Goal: Find contact information: Find contact information

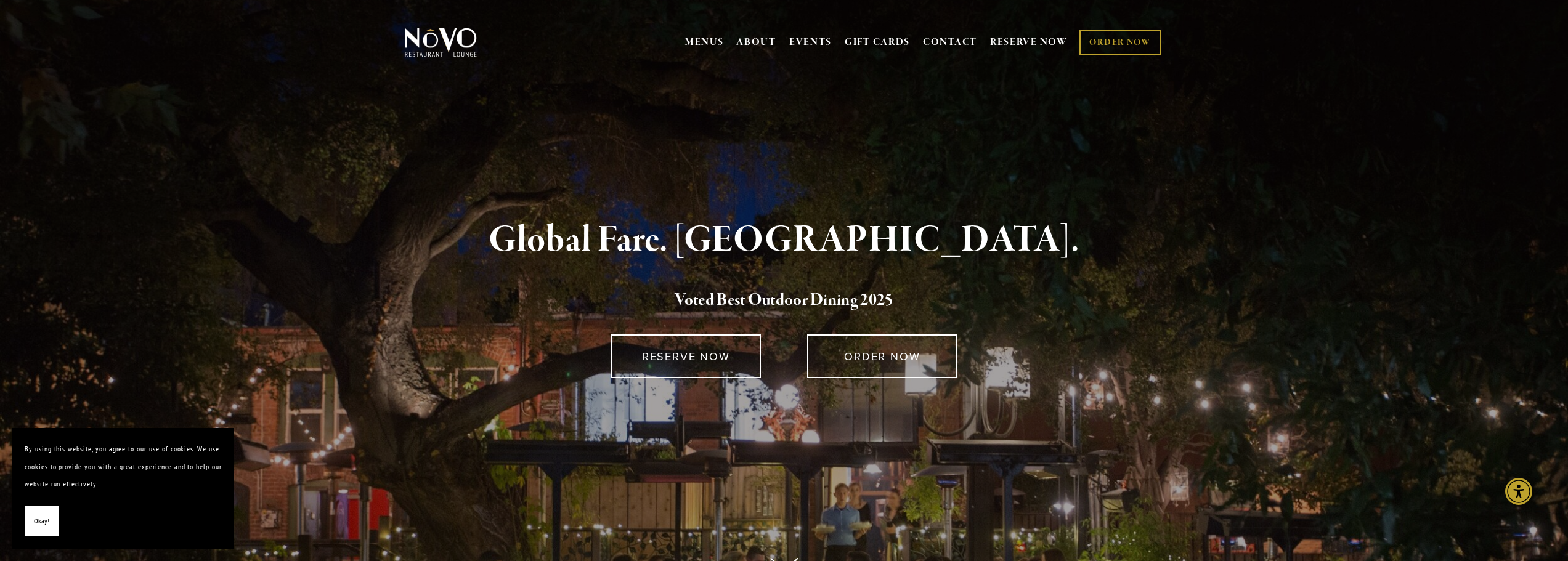
click at [960, 45] on link "CONTACT" at bounding box center [950, 42] width 54 height 24
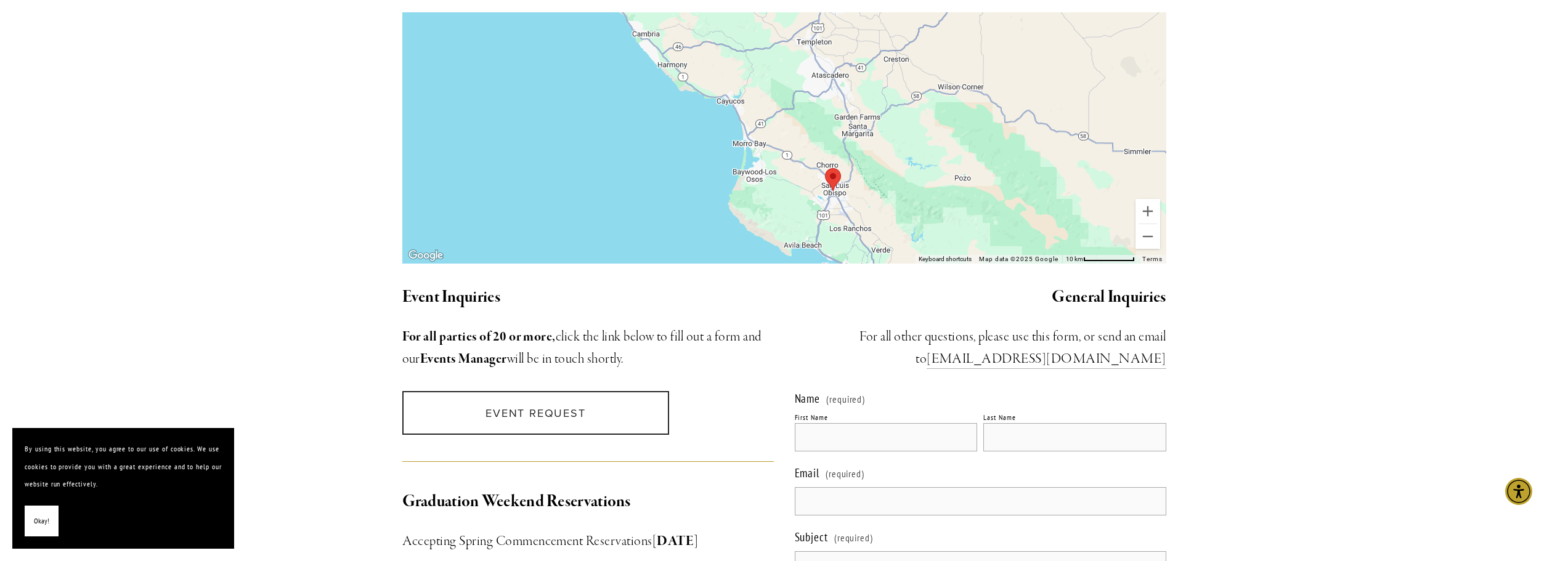
scroll to position [1042, 0]
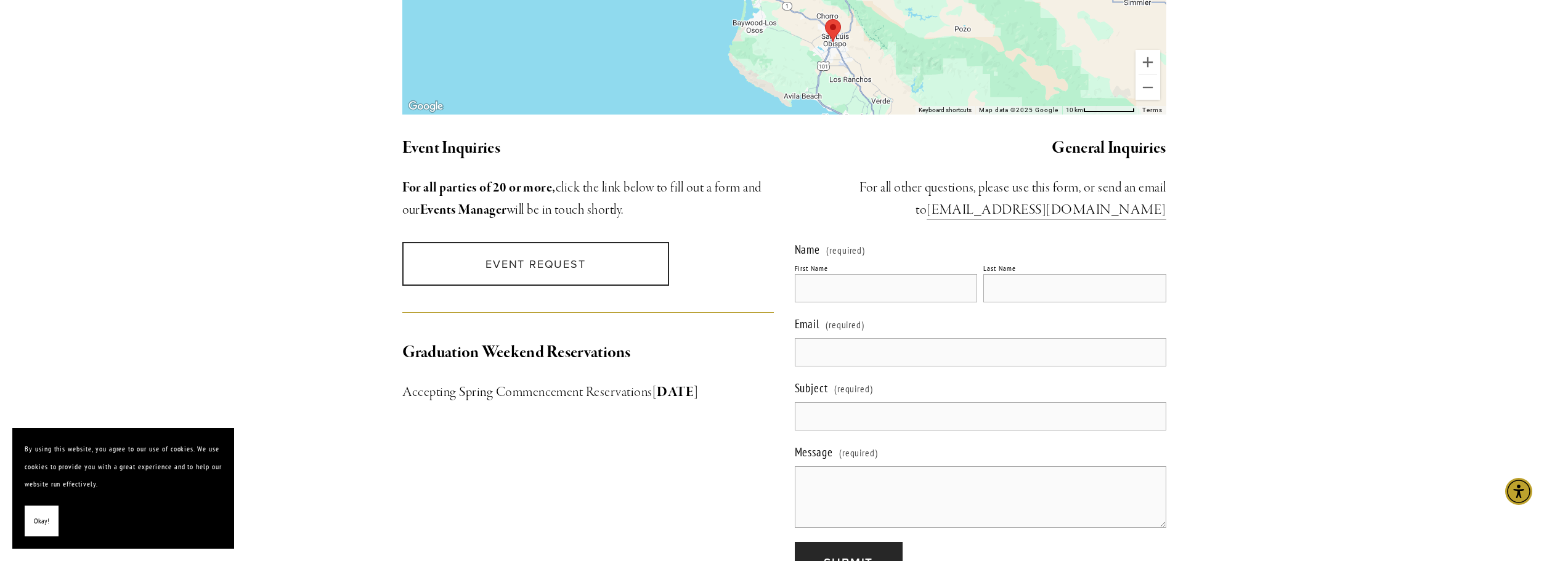
click at [626, 250] on link "Event Request" at bounding box center [535, 264] width 267 height 44
